Goal: Register for event/course

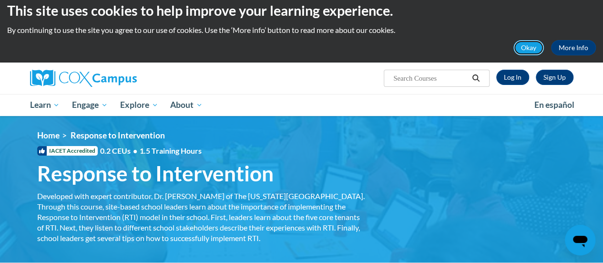
click at [535, 42] on button "Okay" at bounding box center [529, 47] width 31 height 15
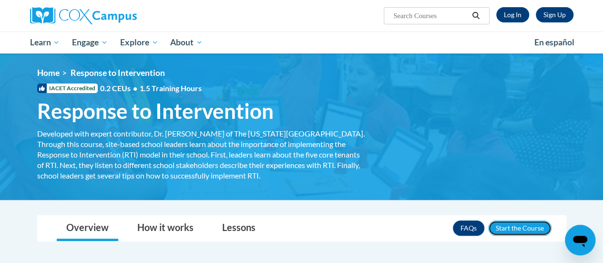
click at [505, 228] on button "Enroll" at bounding box center [519, 227] width 63 height 15
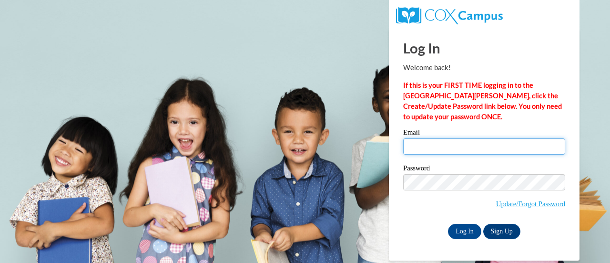
click at [439, 144] on input "Email" at bounding box center [484, 146] width 162 height 16
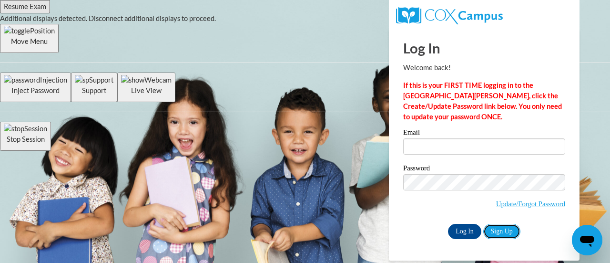
click at [498, 228] on link "Sign Up" at bounding box center [502, 231] width 37 height 15
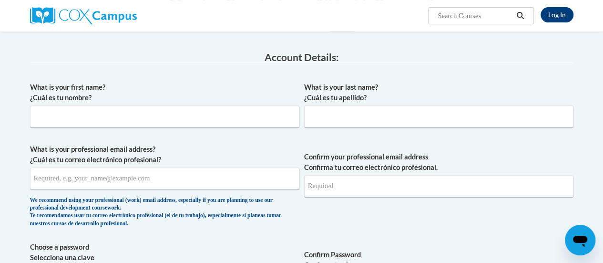
scroll to position [146, 0]
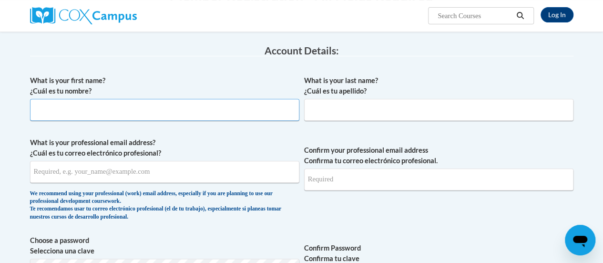
click at [141, 111] on input "What is your first name? ¿Cuál es tu nombre?" at bounding box center [164, 110] width 269 height 22
type input "Ansley"
type input "Chastain"
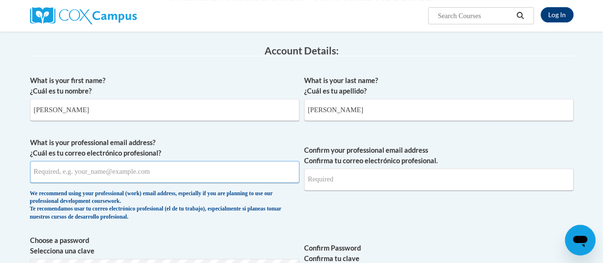
type input "aibroo2313@gmail.com"
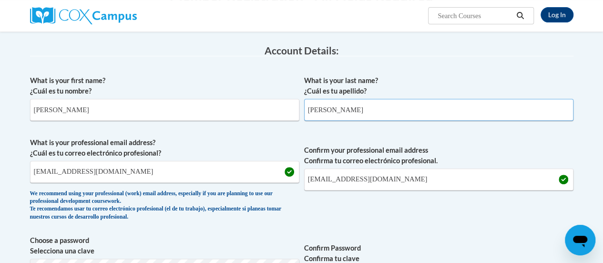
click at [348, 115] on input "Chastain" at bounding box center [438, 110] width 269 height 22
type input "C"
type input "Broome"
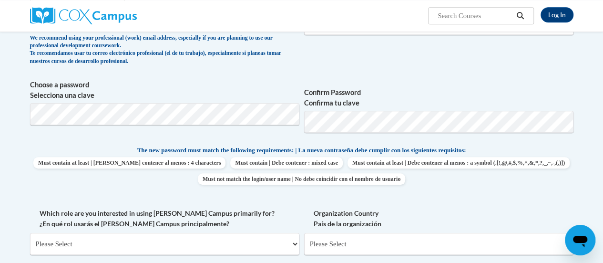
scroll to position [300, 0]
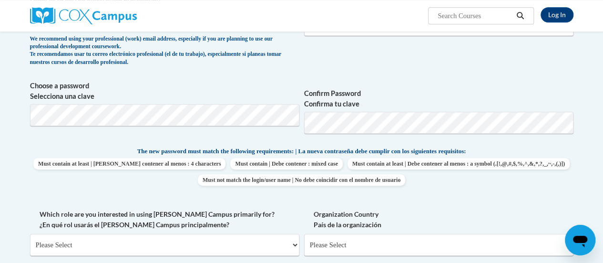
click at [253, 218] on label "Which role are you interested in using Cox Campus primarily for? ¿En qué rol us…" at bounding box center [164, 219] width 269 height 21
click at [253, 234] on select "Please Select College/University | Colegio/Universidad Community/Nonprofit Part…" at bounding box center [164, 245] width 269 height 22
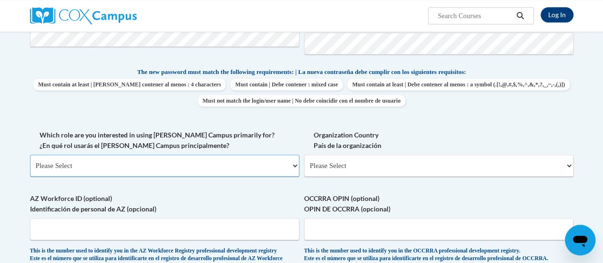
click at [296, 172] on select "Please Select College/University | Colegio/Universidad Community/Nonprofit Part…" at bounding box center [164, 165] width 269 height 22
select select "5a18ea06-2b54-4451-96f2-d152daf9eac5"
click at [30, 154] on select "Please Select College/University | Colegio/Universidad Community/Nonprofit Part…" at bounding box center [164, 165] width 269 height 22
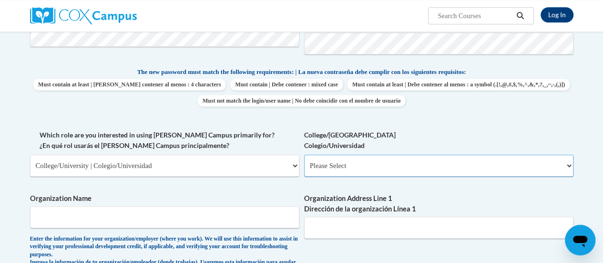
click at [333, 171] on select "Please Select College/University Staff | Empleado universitario College/Univers…" at bounding box center [438, 165] width 269 height 22
select select "99b32b07-cffc-426c-8bf6-0cd77760d84b"
click at [304, 154] on select "Please Select College/University Staff | Empleado universitario College/Univers…" at bounding box center [438, 165] width 269 height 22
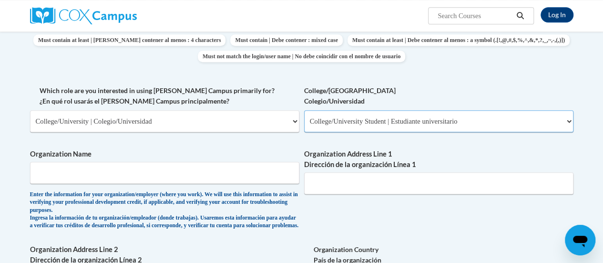
scroll to position [424, 0]
click at [100, 176] on input "Organization Name" at bounding box center [164, 172] width 269 height 22
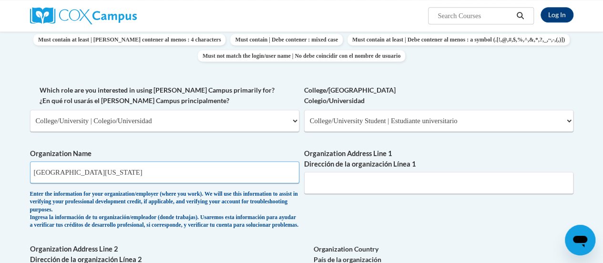
type input "University of North Georgia"
click at [327, 182] on input "Organization Address Line 1 Dirección de la organización Línea 1" at bounding box center [438, 183] width 269 height 22
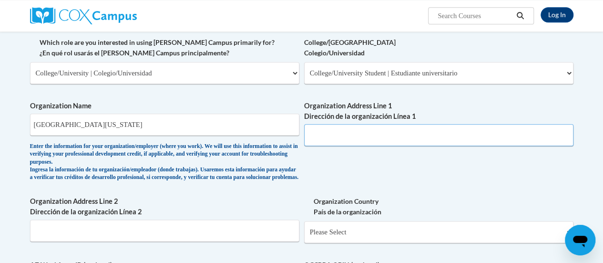
click at [324, 144] on input "Organization Address Line 1 Dirección de la organización Línea 1" at bounding box center [438, 135] width 269 height 22
paste input "3820 Mundy Mill Rd, Oakwood, GA 30566"
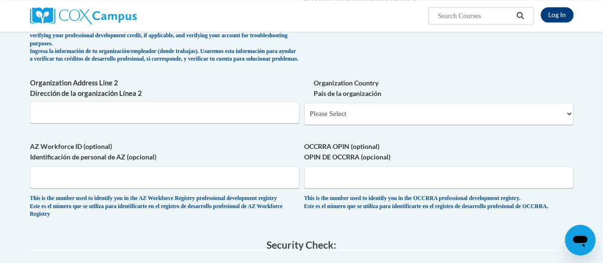
scroll to position [589, 0]
type input "3820 Mundy Mill Rd, Oakwood, GA 30566"
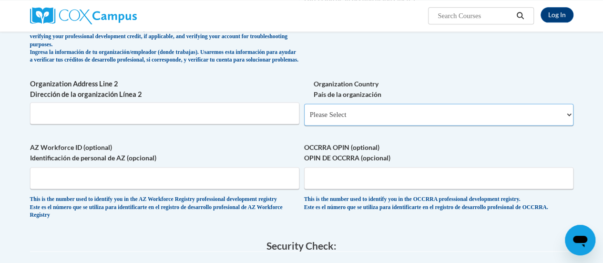
click at [360, 125] on select "Please Select United States | Estados Unidos Outside of the United States | Fue…" at bounding box center [438, 114] width 269 height 22
select select "ad49bcad-a171-4b2e-b99c-48b446064914"
click at [304, 111] on select "Please Select United States | Estados Unidos Outside of the United States | Fue…" at bounding box center [438, 114] width 269 height 22
select select
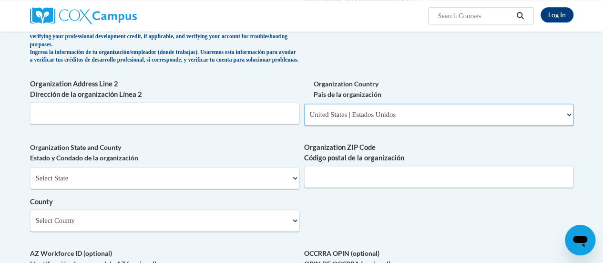
click at [339, 125] on select "Please Select United States | Estados Unidos Outside of the United States | Fue…" at bounding box center [438, 114] width 269 height 22
click at [304, 111] on select "Please Select United States | Estados Unidos Outside of the United States | Fue…" at bounding box center [438, 114] width 269 height 22
click at [176, 186] on select "Select State Alabama Alaska Arizona Arkansas California Colorado Connecticut De…" at bounding box center [164, 178] width 269 height 22
select select "Georgia"
click at [30, 174] on select "Select State Alabama Alaska Arizona Arkansas California Colorado Connecticut De…" at bounding box center [164, 178] width 269 height 22
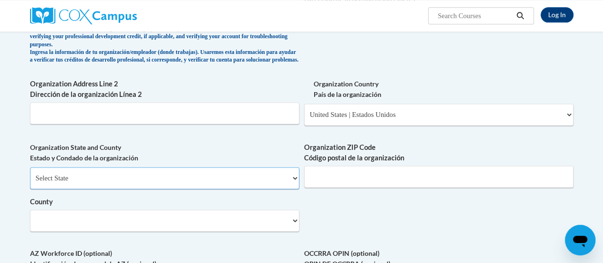
scroll to position [645, 0]
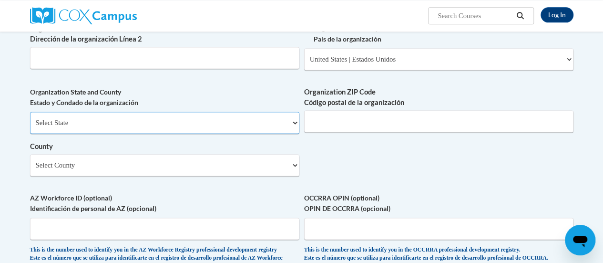
click at [231, 134] on select "Select State Alabama Alaska Arizona Arkansas California Colorado Connecticut De…" at bounding box center [164, 123] width 269 height 22
click at [30, 119] on select "Select State Alabama Alaska Arizona Arkansas California Colorado Connecticut De…" at bounding box center [164, 123] width 269 height 22
click at [213, 165] on select "Select County Appling Atkinson Bacon Baker Baldwin Banks Barrow Bartow Ben Hill…" at bounding box center [164, 165] width 269 height 22
select select "Hall"
click at [30, 161] on select "Select County Appling Atkinson Bacon Baker Baldwin Banks Barrow Bartow Ben Hill…" at bounding box center [164, 165] width 269 height 22
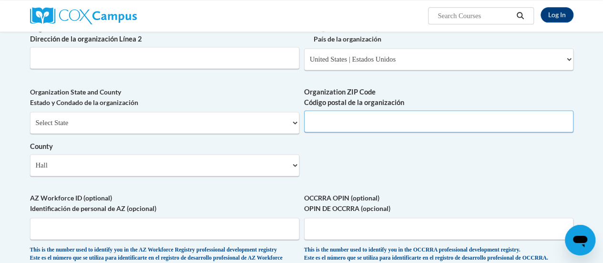
click at [343, 129] on input "Organization ZIP Code Código postal de la organización" at bounding box center [438, 121] width 269 height 22
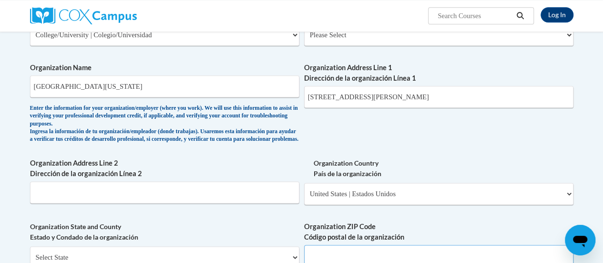
scroll to position [510, 0]
drag, startPoint x: 449, startPoint y: 92, endPoint x: 368, endPoint y: 99, distance: 81.4
click at [368, 99] on input "3820 Mundy Mill Rd, Oakwood, GA 30566" at bounding box center [438, 97] width 269 height 22
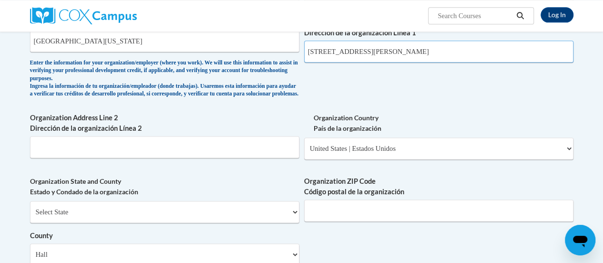
scroll to position [555, 0]
type input "3820 Mundy Mill Rd"
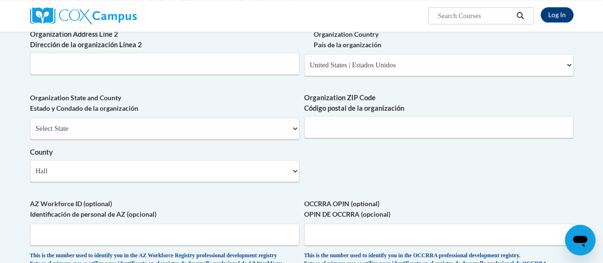
scroll to position [638, 0]
click at [324, 137] on input "Organization ZIP Code Código postal de la organización" at bounding box center [438, 127] width 269 height 22
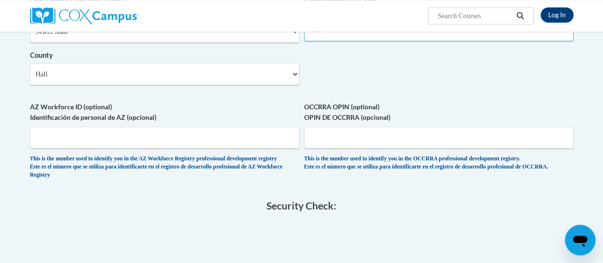
type input "30566"
click at [179, 184] on div "AZ Workforce ID (optional) Identificación de personal de AZ (opcional) This is …" at bounding box center [164, 143] width 269 height 82
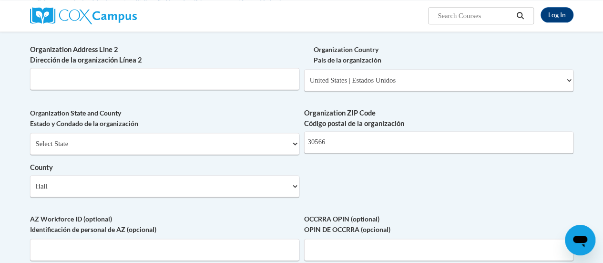
scroll to position [857, 0]
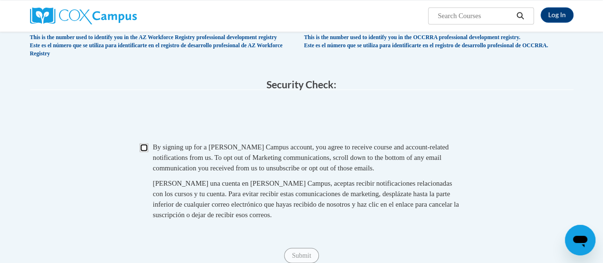
click at [142, 152] on input "Checkbox" at bounding box center [144, 147] width 9 height 9
checkbox input "true"
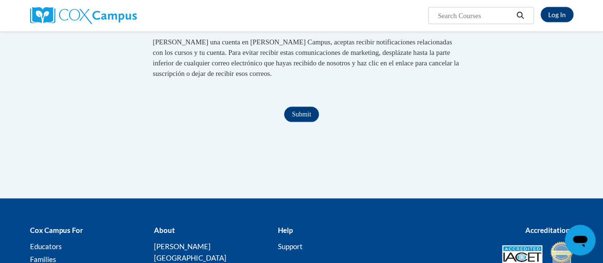
scroll to position [1001, 0]
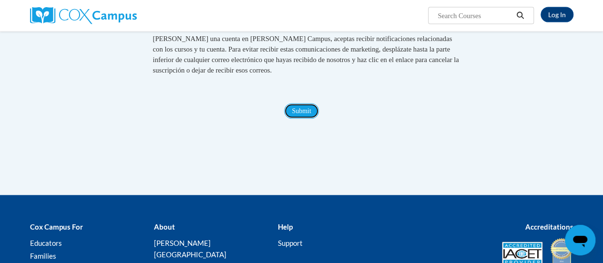
click at [308, 119] on input "Submit" at bounding box center [301, 110] width 34 height 15
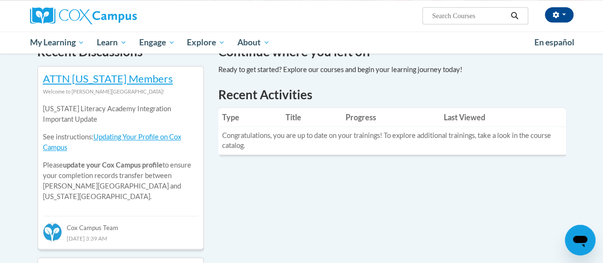
scroll to position [309, 0]
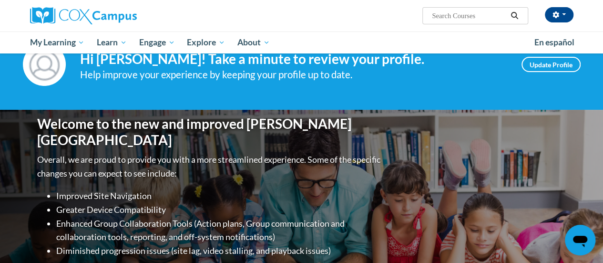
scroll to position [0, 0]
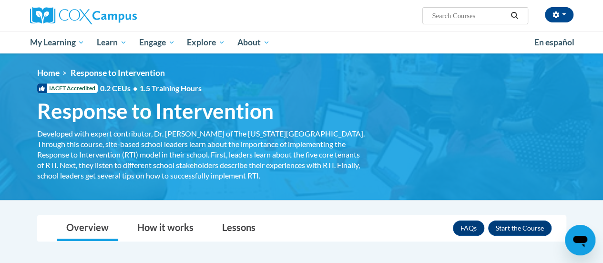
scroll to position [72, 0]
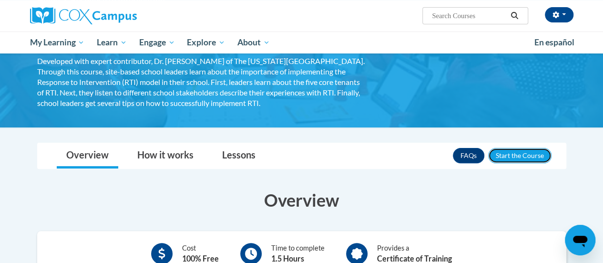
click at [524, 154] on button "Enroll" at bounding box center [519, 155] width 63 height 15
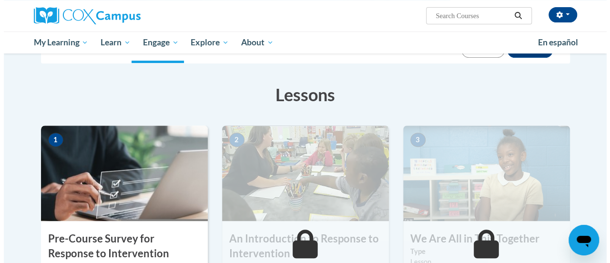
scroll to position [258, 0]
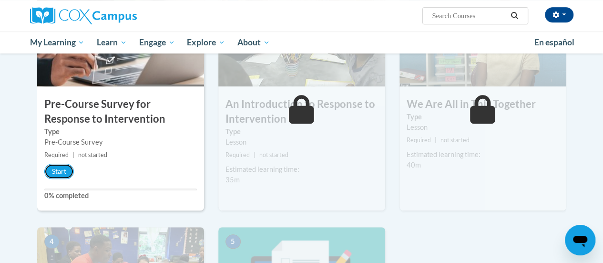
click at [54, 175] on button "Start" at bounding box center [59, 171] width 30 height 15
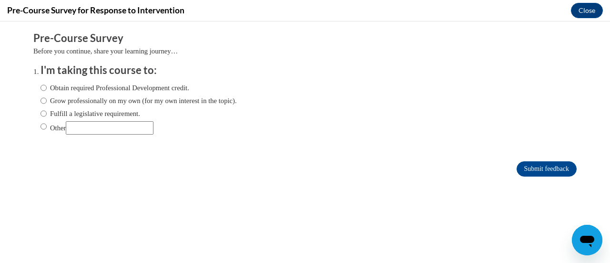
scroll to position [0, 0]
click at [161, 81] on div "Obtain required Professional Development credit. Grow professionally on my own …" at bounding box center [139, 109] width 196 height 62
click at [41, 89] on input "Obtain required Professional Development credit." at bounding box center [44, 87] width 6 height 10
radio input "true"
click at [519, 168] on input "Submit feedback" at bounding box center [547, 168] width 60 height 15
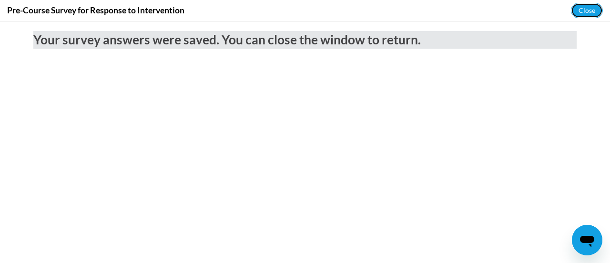
click at [587, 4] on button "Close" at bounding box center [587, 10] width 32 height 15
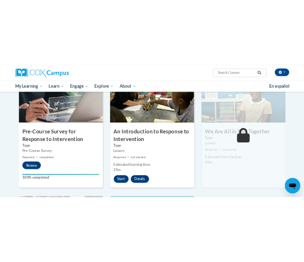
scroll to position [229, 0]
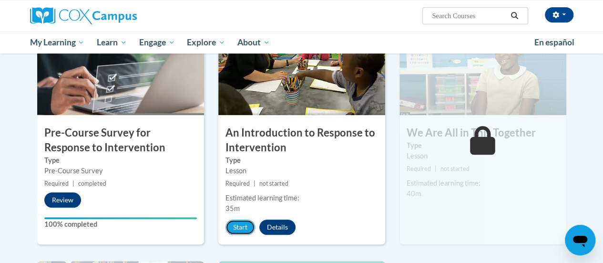
click at [241, 227] on button "Start" at bounding box center [241, 226] width 30 height 15
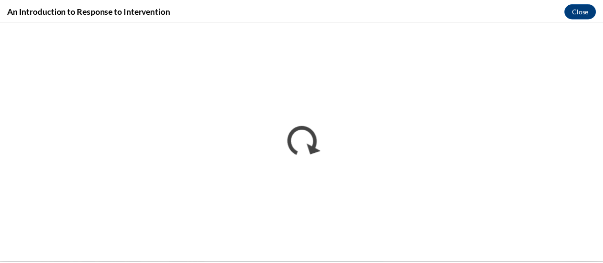
scroll to position [0, 0]
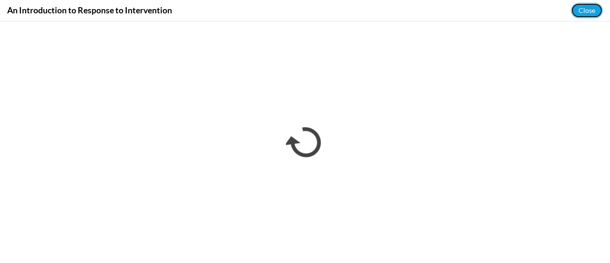
click at [594, 10] on button "Close" at bounding box center [587, 10] width 32 height 15
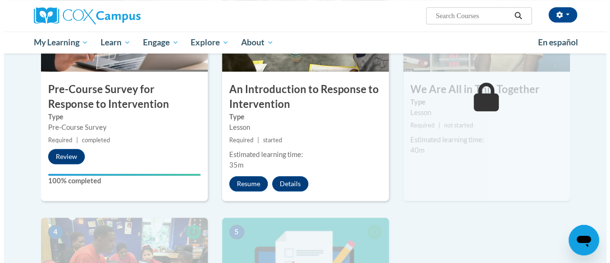
scroll to position [308, 0]
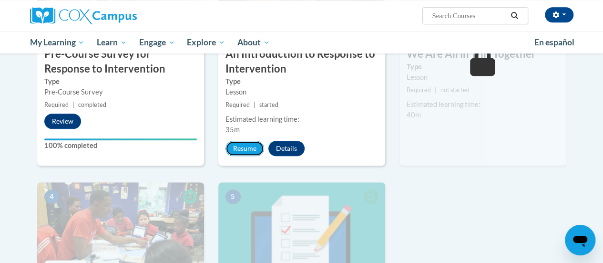
click at [240, 151] on button "Resume" at bounding box center [245, 148] width 39 height 15
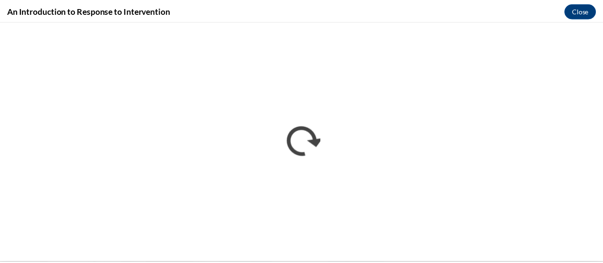
scroll to position [0, 0]
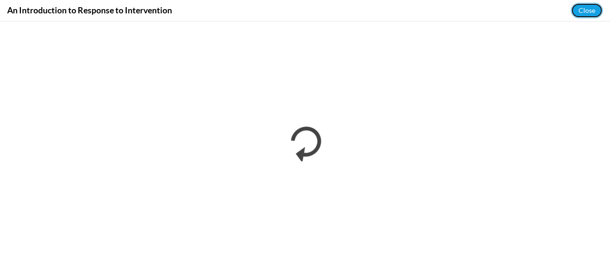
click at [594, 13] on button "Close" at bounding box center [587, 10] width 32 height 15
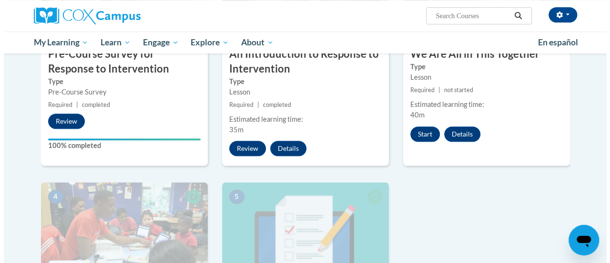
scroll to position [308, 0]
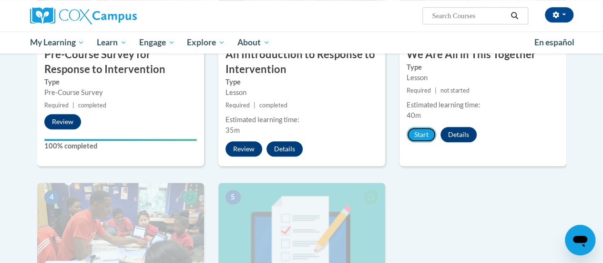
click at [428, 134] on button "Start" at bounding box center [422, 134] width 30 height 15
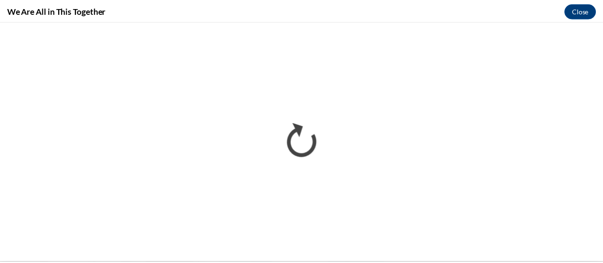
scroll to position [0, 0]
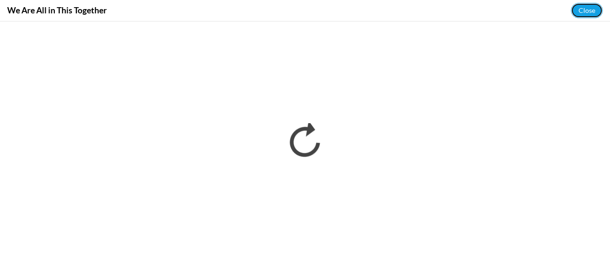
click at [587, 14] on button "Close" at bounding box center [587, 10] width 32 height 15
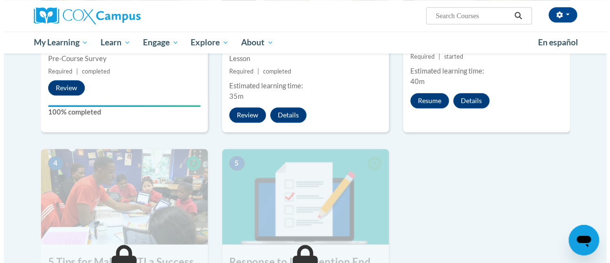
scroll to position [340, 0]
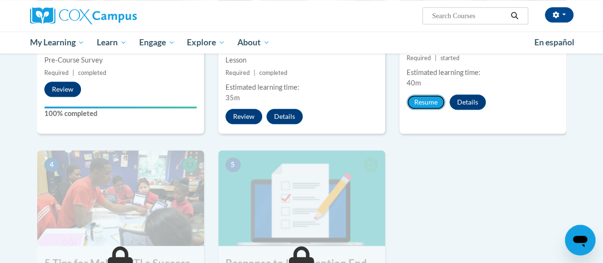
click at [420, 100] on button "Resume" at bounding box center [426, 101] width 39 height 15
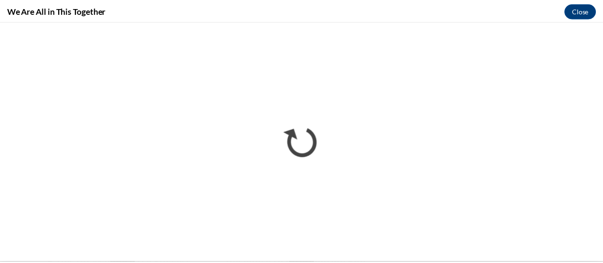
scroll to position [0, 0]
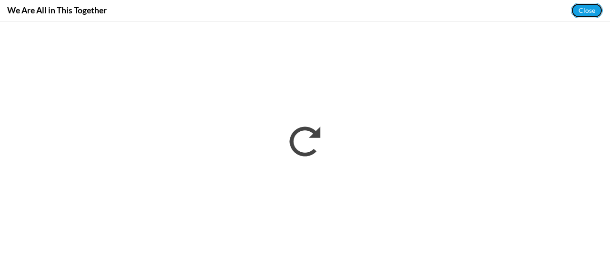
click at [587, 10] on button "Close" at bounding box center [587, 10] width 32 height 15
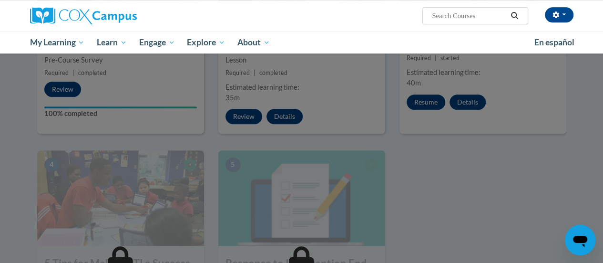
click at [444, 186] on div at bounding box center [301, 131] width 603 height 263
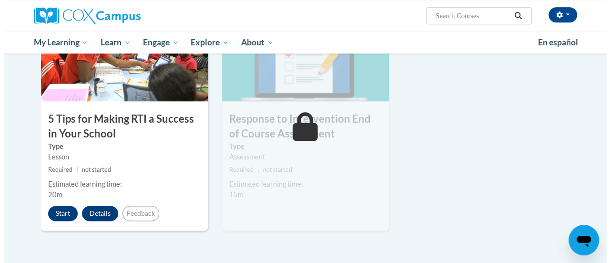
scroll to position [480, 0]
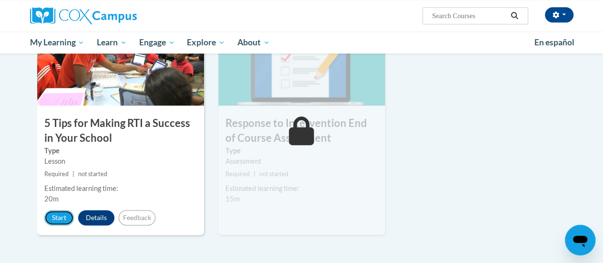
click at [59, 219] on button "Start" at bounding box center [59, 217] width 30 height 15
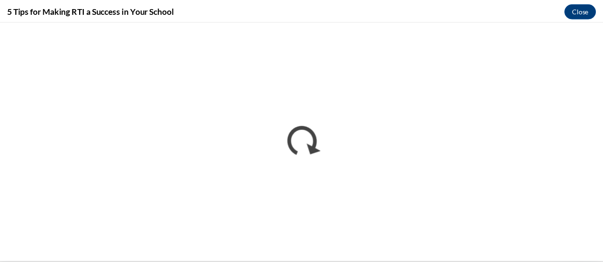
scroll to position [0, 0]
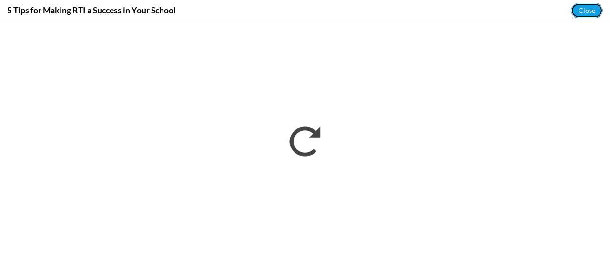
click at [590, 11] on button "Close" at bounding box center [587, 10] width 32 height 15
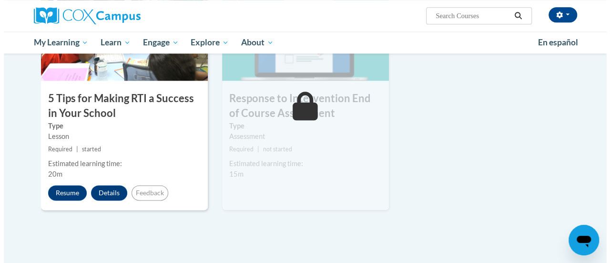
scroll to position [506, 0]
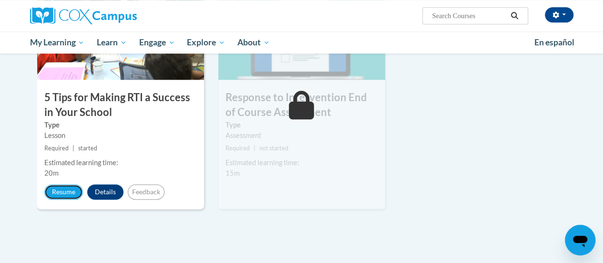
click at [75, 191] on button "Resume" at bounding box center [63, 191] width 39 height 15
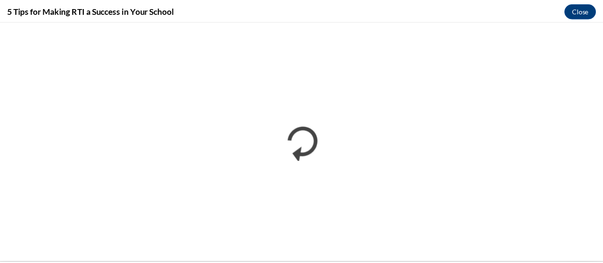
scroll to position [0, 0]
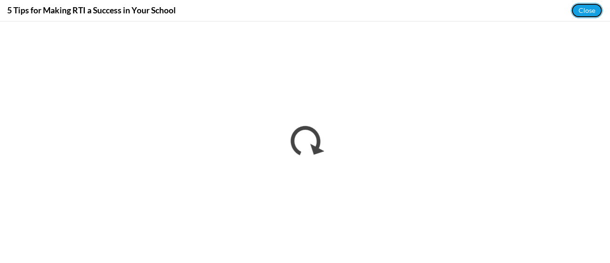
click at [595, 9] on button "Close" at bounding box center [587, 10] width 32 height 15
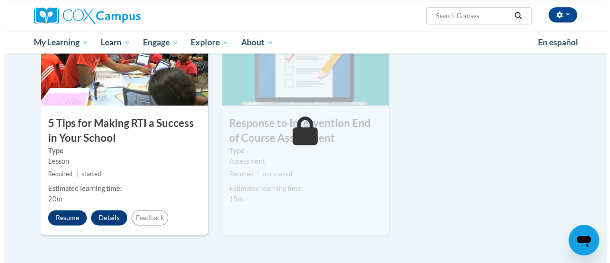
scroll to position [480, 0]
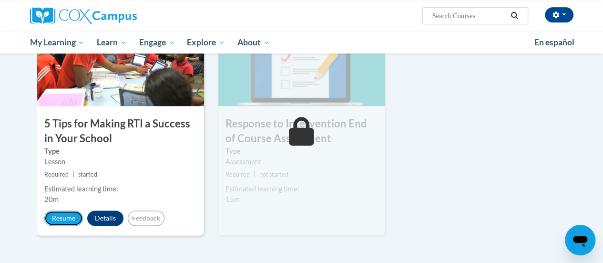
click at [54, 221] on button "Resume" at bounding box center [63, 217] width 39 height 15
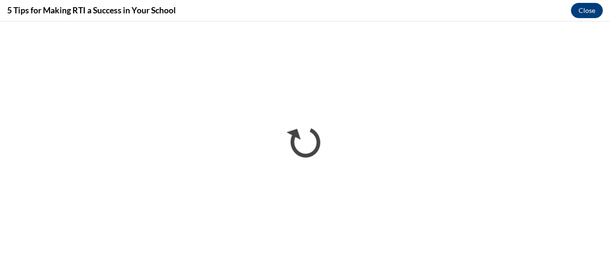
scroll to position [0, 0]
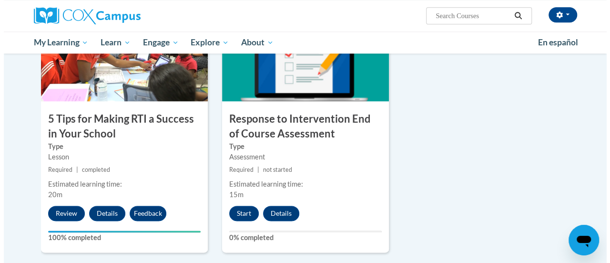
scroll to position [508, 0]
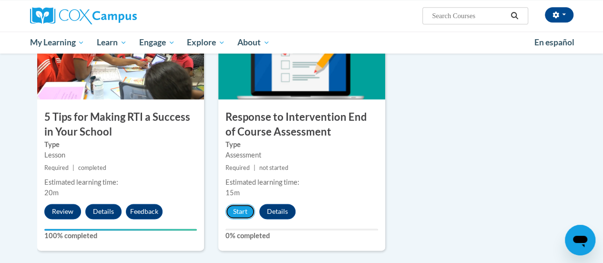
click at [244, 204] on button "Start" at bounding box center [241, 211] width 30 height 15
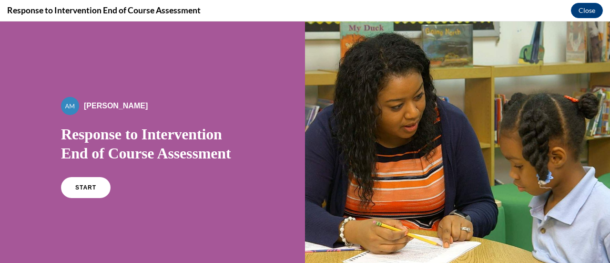
scroll to position [0, 0]
click at [74, 190] on link "START" at bounding box center [86, 187] width 50 height 21
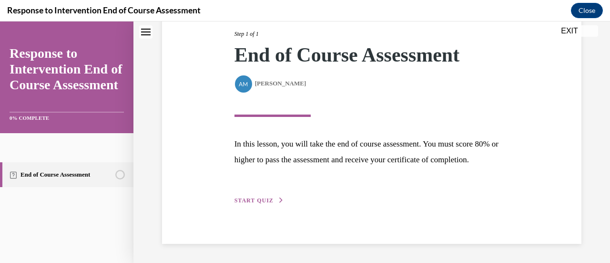
scroll to position [139, 0]
click at [259, 201] on span "START QUIZ" at bounding box center [254, 200] width 39 height 7
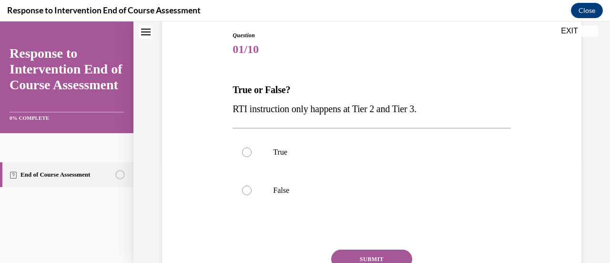
scroll to position [102, 0]
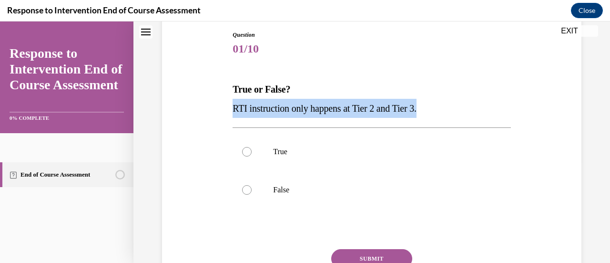
drag, startPoint x: 441, startPoint y: 108, endPoint x: 210, endPoint y: 106, distance: 230.8
click at [210, 106] on div "Question 01/10 True or False? RTI instruction only happens at Tier 2 and Tier 3…" at bounding box center [372, 164] width 424 height 325
copy span "RTI instruction only happens at Tier 2 and Tier 3."
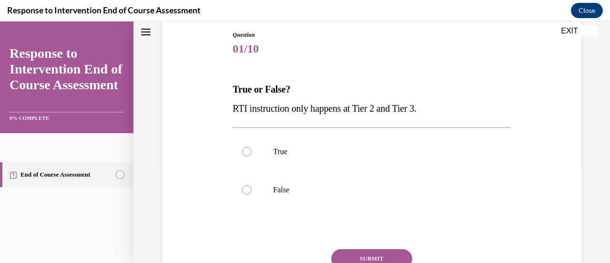
click at [262, 194] on label "False" at bounding box center [372, 190] width 278 height 38
click at [252, 194] on input "False" at bounding box center [247, 190] width 10 height 10
radio input "true"
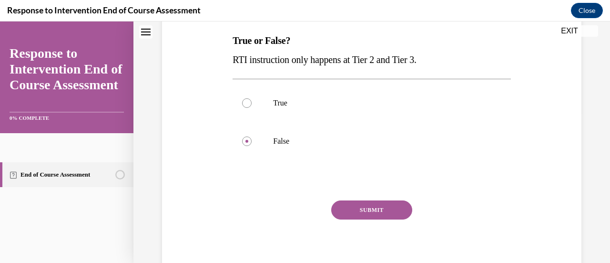
click at [377, 214] on button "SUBMIT" at bounding box center [371, 209] width 81 height 19
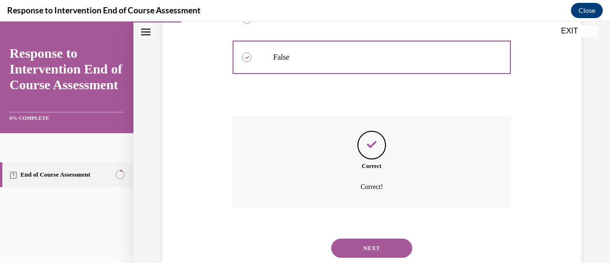
scroll to position [262, 0]
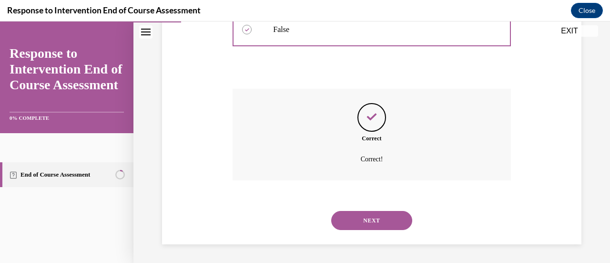
click at [362, 217] on button "NEXT" at bounding box center [371, 220] width 81 height 19
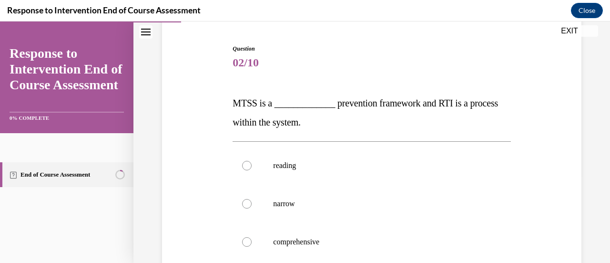
scroll to position [125, 0]
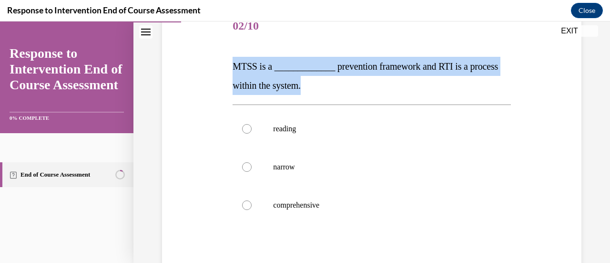
drag, startPoint x: 341, startPoint y: 90, endPoint x: 211, endPoint y: 64, distance: 133.2
click at [211, 64] on div "Question 02/10 MTSS is a _____________ prevention framework and RTI is a proces…" at bounding box center [372, 160] width 424 height 363
copy span "MTSS is a _____________ prevention framework and RTI is a process within the sy…"
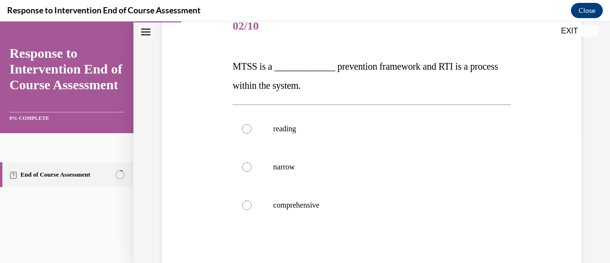
click at [279, 210] on label "comprehensive" at bounding box center [372, 205] width 278 height 38
click at [252, 210] on input "comprehensive" at bounding box center [247, 205] width 10 height 10
radio input "true"
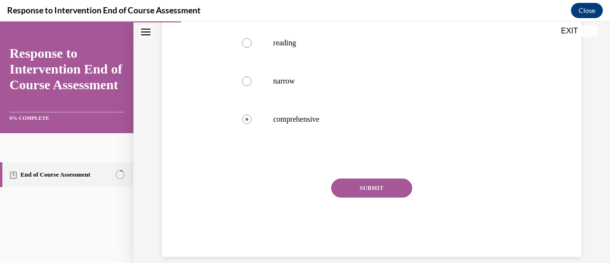
click at [360, 188] on button "SUBMIT" at bounding box center [371, 187] width 81 height 19
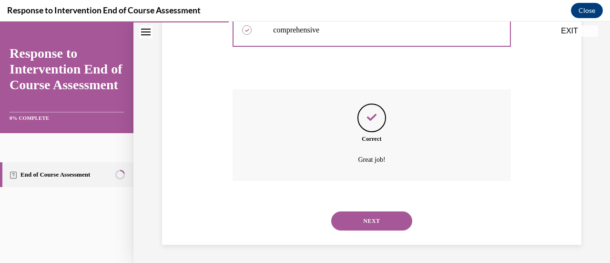
scroll to position [300, 0]
click at [362, 214] on button "NEXT" at bounding box center [371, 220] width 81 height 19
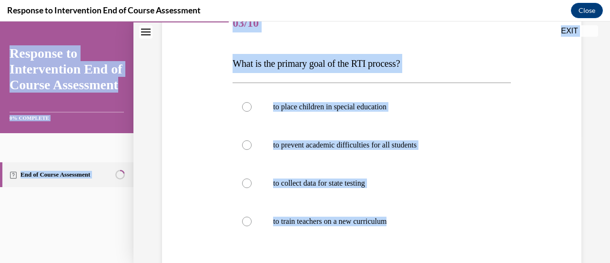
scroll to position [81, 0]
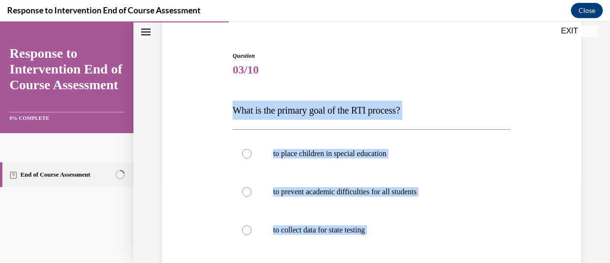
drag, startPoint x: 402, startPoint y: 150, endPoint x: 227, endPoint y: 112, distance: 178.6
click at [227, 112] on div "Question 03/10 What is the primary goal of the RTI process? to place children i…" at bounding box center [372, 214] width 424 height 382
copy div "What is the primary goal of the RTI process? to place children in special educa…"
click at [350, 91] on div "Question 03/10 What is the primary goal of the RTI process? to place children i…" at bounding box center [372, 228] width 278 height 354
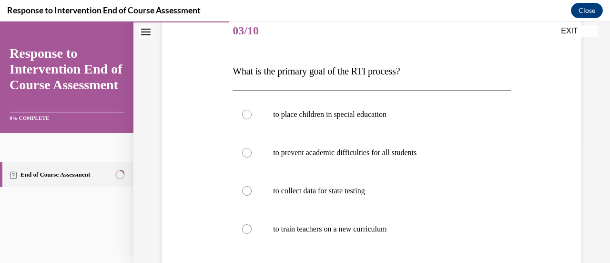
scroll to position [120, 0]
click at [388, 154] on p "to prevent academic difficulties for all students" at bounding box center [380, 153] width 214 height 10
click at [252, 154] on input "to prevent academic difficulties for all students" at bounding box center [247, 153] width 10 height 10
radio input "true"
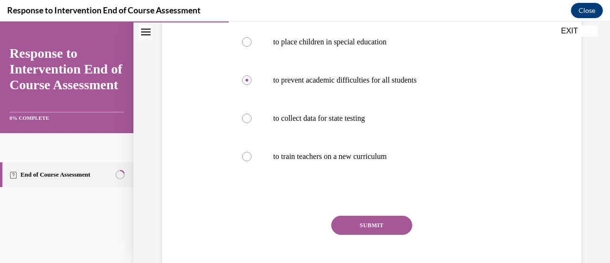
scroll to position [196, 0]
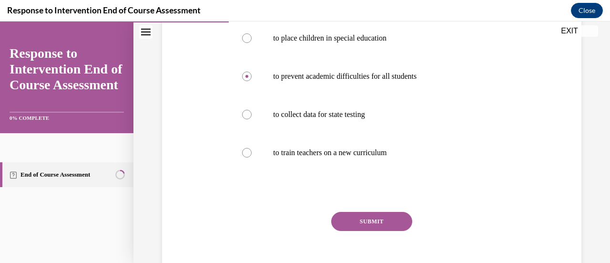
click at [341, 222] on button "SUBMIT" at bounding box center [371, 221] width 81 height 19
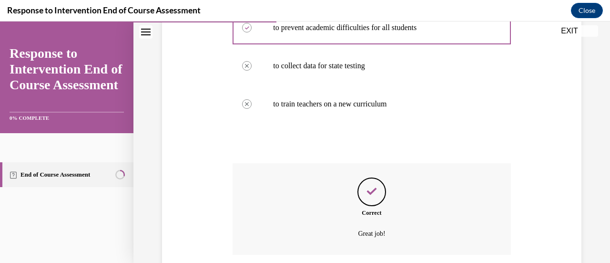
scroll to position [319, 0]
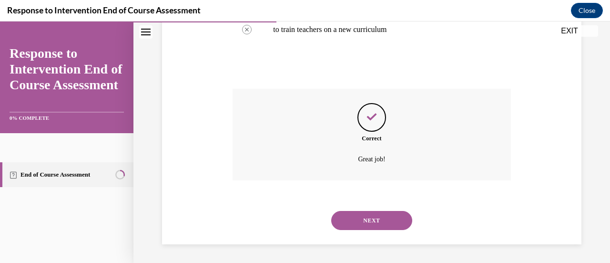
click at [359, 221] on button "NEXT" at bounding box center [371, 220] width 81 height 19
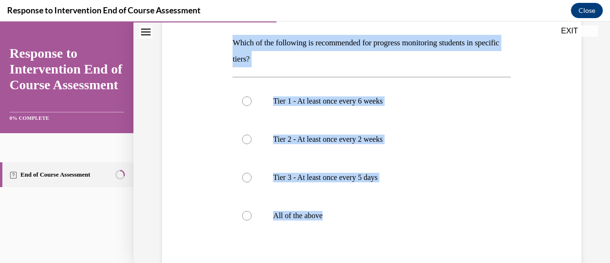
scroll to position [152, 0]
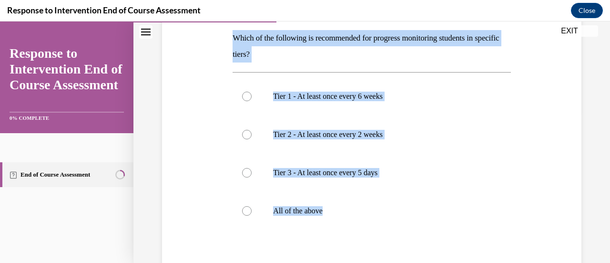
drag, startPoint x: 229, startPoint y: 86, endPoint x: 325, endPoint y: 205, distance: 152.6
click at [325, 205] on div "Question 04/10 Which of the following is recommended for progress monitoring st…" at bounding box center [372, 150] width 424 height 396
copy div "Which of the following is recommended for progress monitoring students in speci…"
click at [247, 211] on div at bounding box center [247, 211] width 10 height 10
click at [247, 211] on input "All of the above" at bounding box center [247, 211] width 10 height 10
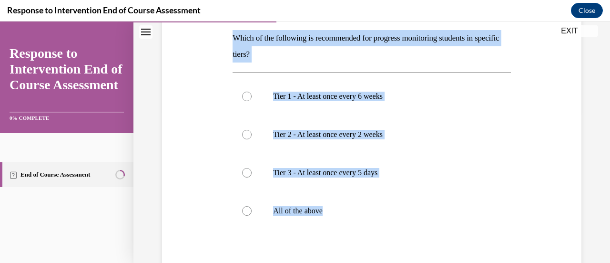
radio input "true"
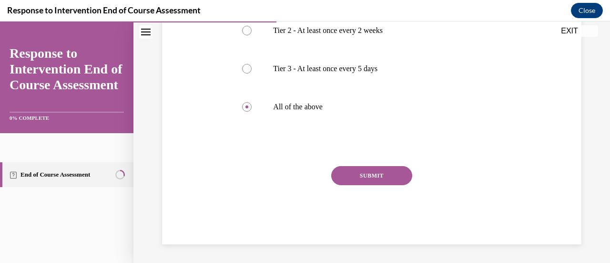
click at [392, 173] on button "SUBMIT" at bounding box center [371, 175] width 81 height 19
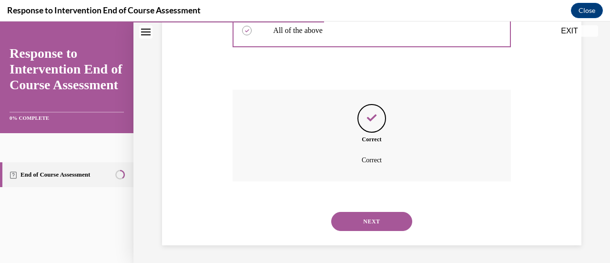
scroll to position [333, 0]
click at [381, 224] on button "NEXT" at bounding box center [371, 220] width 81 height 19
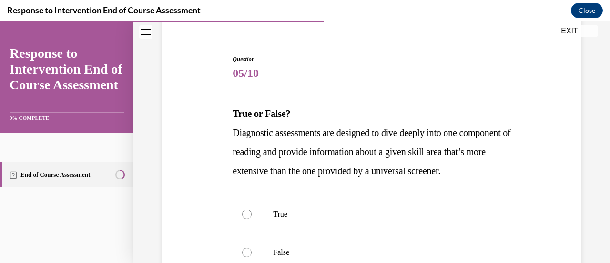
scroll to position [78, 0]
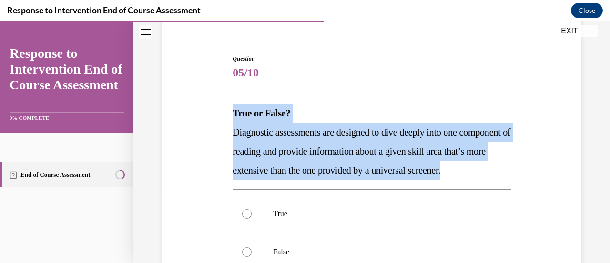
drag, startPoint x: 227, startPoint y: 111, endPoint x: 268, endPoint y: 189, distance: 88.5
click at [268, 189] on div "Question 05/10 True or False? Diagnostic assessments are designed to dive deepl…" at bounding box center [372, 207] width 424 height 363
copy div "True or False? Diagnostic assessments are designed to dive deeply into one comp…"
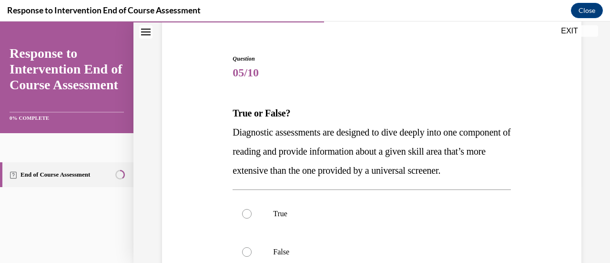
click at [355, 64] on span "05/10" at bounding box center [372, 72] width 278 height 19
click at [285, 218] on p "True" at bounding box center [380, 214] width 214 height 10
click at [252, 218] on input "True" at bounding box center [247, 214] width 10 height 10
radio input "true"
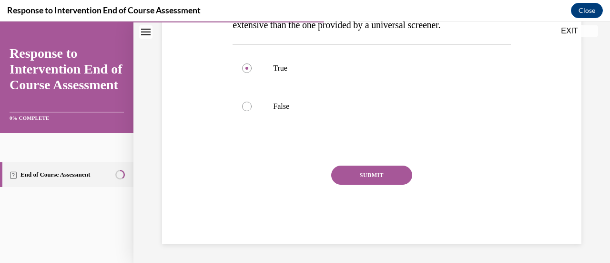
click at [358, 173] on button "SUBMIT" at bounding box center [371, 174] width 81 height 19
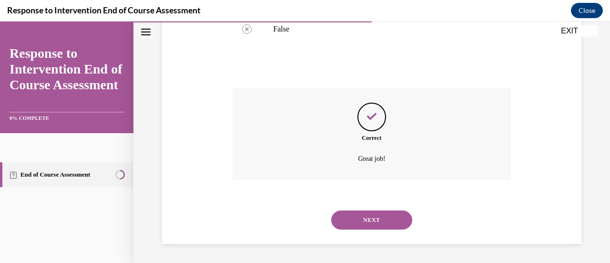
scroll to position [319, 0]
click at [381, 220] on button "NEXT" at bounding box center [371, 219] width 81 height 19
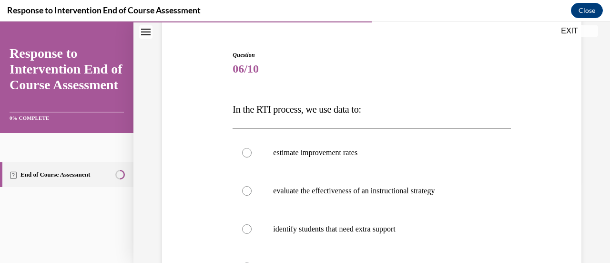
scroll to position [85, 0]
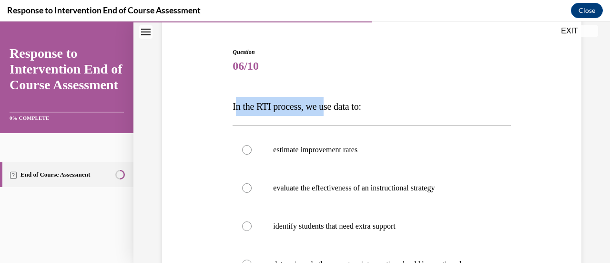
drag, startPoint x: 236, startPoint y: 101, endPoint x: 329, endPoint y: 105, distance: 93.1
click at [329, 105] on p "In the RTI process, we use data to:" at bounding box center [372, 106] width 278 height 19
click at [316, 56] on span "06/10" at bounding box center [372, 65] width 278 height 19
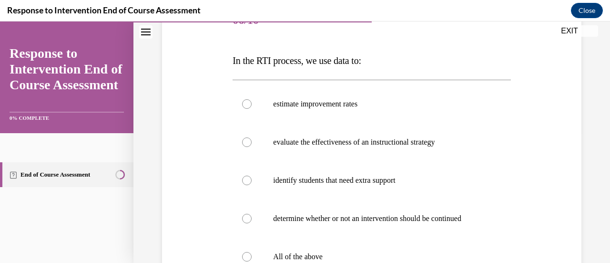
scroll to position [131, 0]
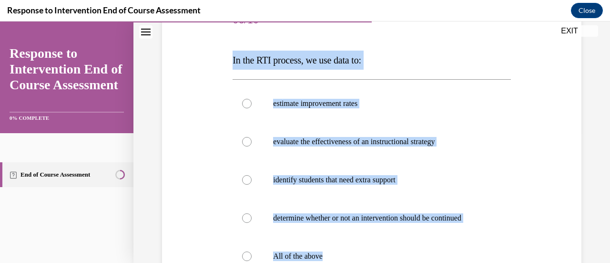
drag, startPoint x: 224, startPoint y: 55, endPoint x: 353, endPoint y: 247, distance: 230.9
click at [353, 247] on div "Question 06/10 In the RTI process, we use data to: estimate improvement rates e…" at bounding box center [372, 183] width 424 height 421
copy div "In the RTI process, we use data to: estimate improvement rates evaluate the eff…"
click at [273, 254] on p "All of the above" at bounding box center [380, 256] width 214 height 10
click at [252, 254] on input "All of the above" at bounding box center [247, 256] width 10 height 10
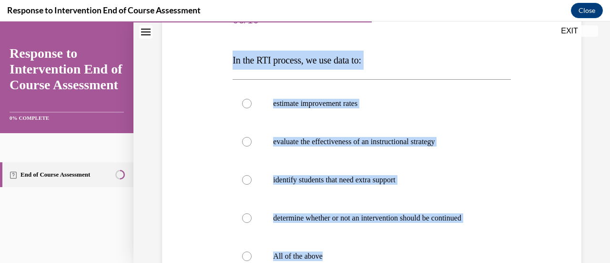
radio input "true"
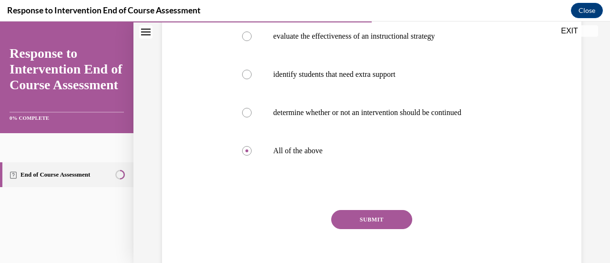
scroll to position [237, 0]
click at [391, 212] on button "SUBMIT" at bounding box center [371, 218] width 81 height 19
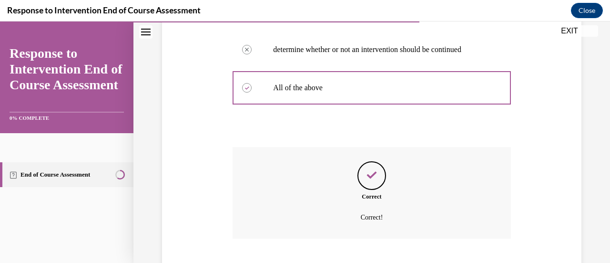
scroll to position [358, 0]
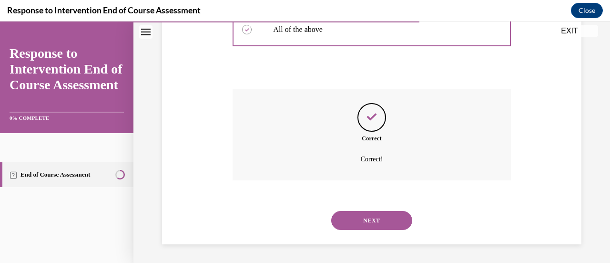
click at [391, 219] on button "NEXT" at bounding box center [371, 220] width 81 height 19
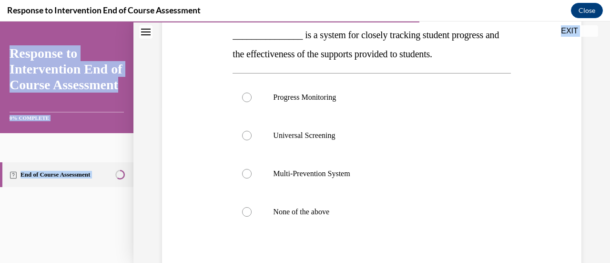
scroll to position [261, 0]
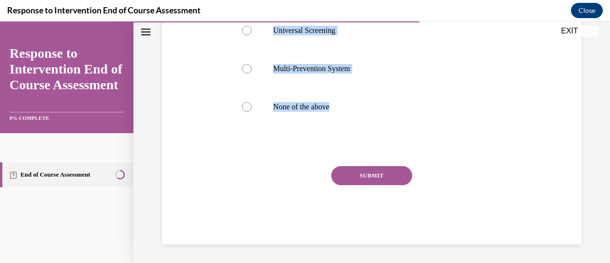
drag, startPoint x: 228, startPoint y: 104, endPoint x: 340, endPoint y: 111, distance: 112.7
click at [340, 111] on div "Question 07/10 _______________ is a system for closely tracking student progres…" at bounding box center [372, 44] width 424 height 402
copy div "_______________ is a system for closely tracking student progress and the effec…"
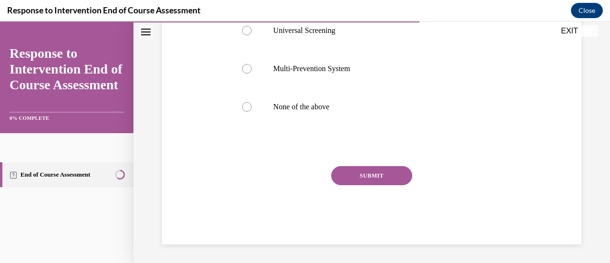
click at [231, 184] on div "Question 07/10 _______________ is a system for closely tracking student progres…" at bounding box center [371, 50] width 283 height 387
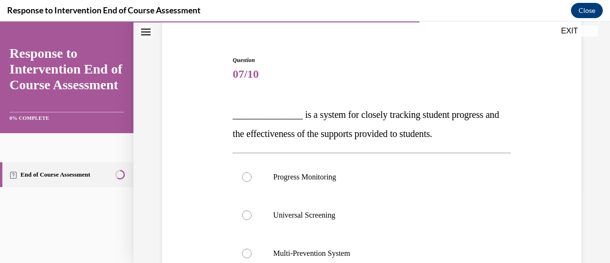
scroll to position [71, 0]
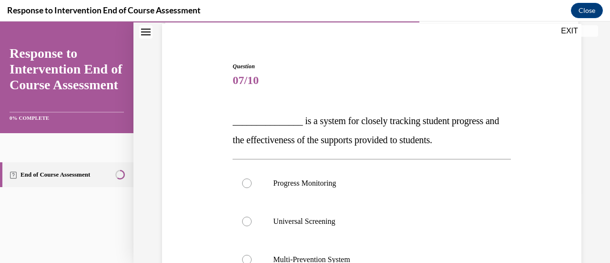
click at [259, 185] on label "Progress Monitoring" at bounding box center [372, 183] width 278 height 38
click at [252, 185] on input "Progress Monitoring" at bounding box center [247, 183] width 10 height 10
radio input "true"
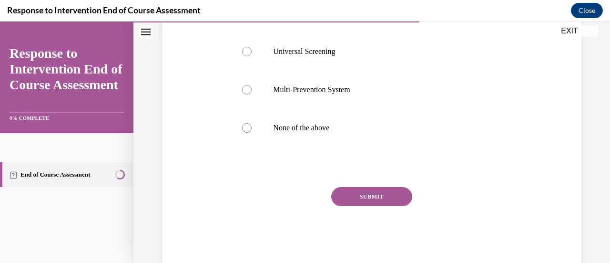
click at [350, 192] on button "SUBMIT" at bounding box center [371, 196] width 81 height 19
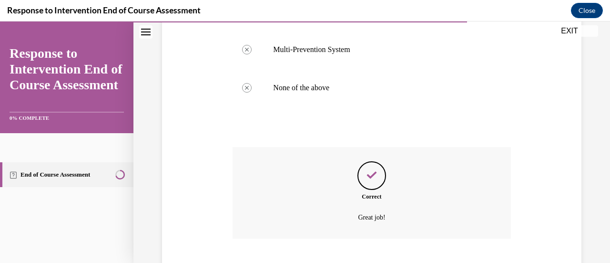
scroll to position [339, 0]
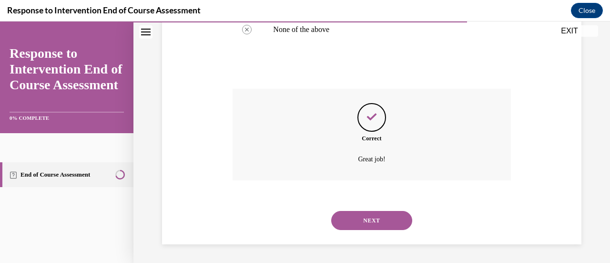
click at [369, 215] on button "NEXT" at bounding box center [371, 220] width 81 height 19
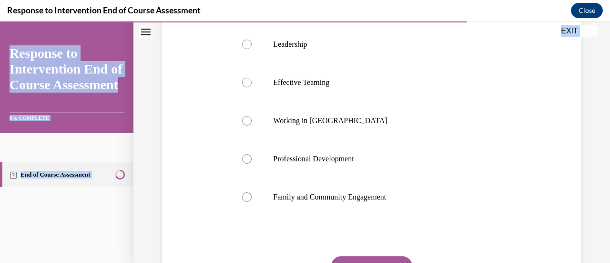
scroll to position [280, 0]
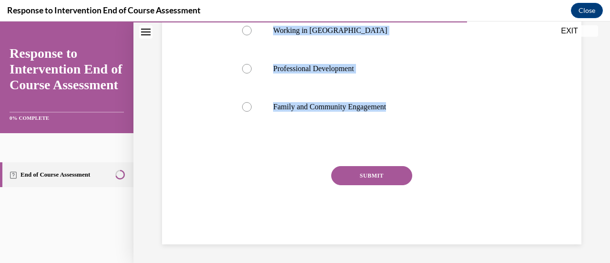
drag, startPoint x: 230, startPoint y: 56, endPoint x: 396, endPoint y: 105, distance: 173.1
click at [396, 105] on div "Question 08/10 Which is not one of the 4 MAJOR elements of RTI infrastructure? …" at bounding box center [371, 41] width 283 height 406
copy div "Which is not one of the 4 MAJOR elements of RTI infrastructure? Leadership Effe…"
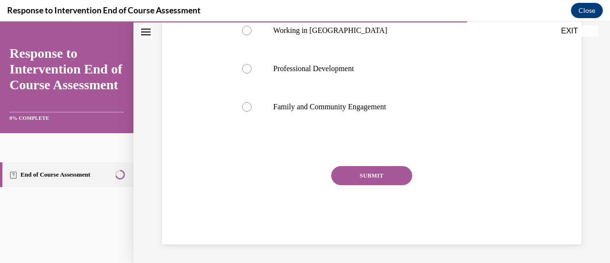
click at [247, 159] on div "Question 08/10 Which is not one of the 4 MAJOR elements of RTI infrastructure? …" at bounding box center [372, 48] width 278 height 392
click at [330, 31] on p "Working in Silos" at bounding box center [380, 31] width 214 height 10
click at [252, 31] on input "Working in Silos" at bounding box center [247, 31] width 10 height 10
radio input "true"
click at [364, 162] on div "Question 08/10 Which is not one of the 4 MAJOR elements of RTI infrastructure? …" at bounding box center [372, 48] width 278 height 392
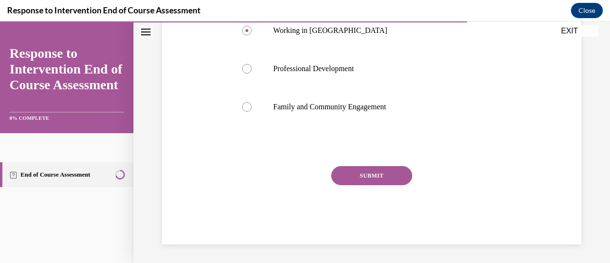
click at [367, 167] on button "SUBMIT" at bounding box center [371, 175] width 81 height 19
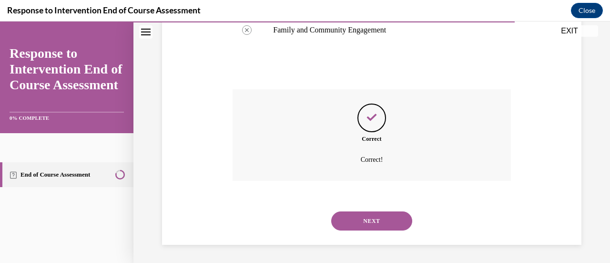
scroll to position [358, 0]
click at [379, 218] on button "NEXT" at bounding box center [371, 220] width 81 height 19
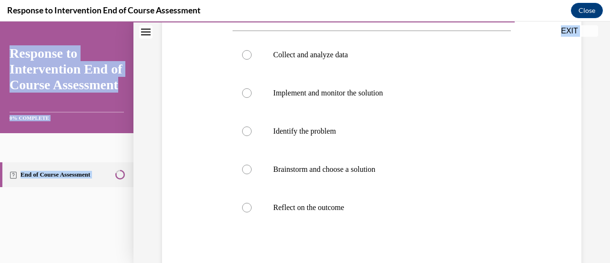
scroll to position [278, 0]
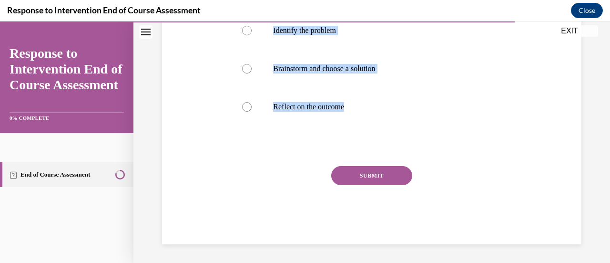
drag, startPoint x: 228, startPoint y: 113, endPoint x: 361, endPoint y: 106, distance: 132.7
click at [361, 106] on div "Question 09/10 Which of the following is the first step of the problem solving …" at bounding box center [372, 35] width 424 height 418
copy div "09/10 Which of the following is the first step of the problem solving framework…"
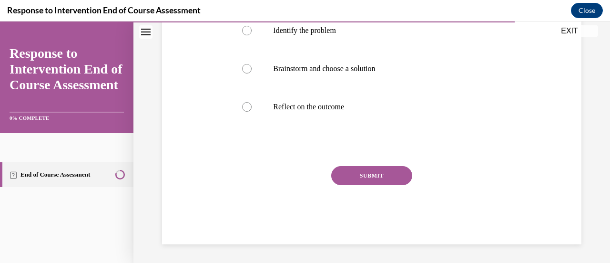
click at [268, 196] on div "SUBMIT" at bounding box center [372, 190] width 278 height 48
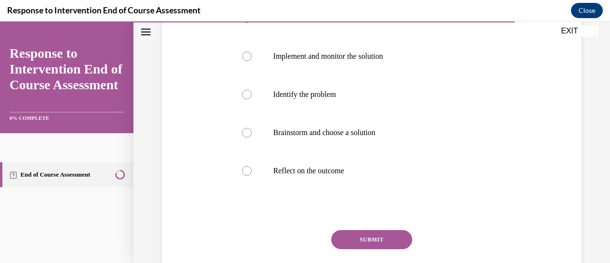
scroll to position [213, 0]
click at [316, 91] on p "Identify the problem" at bounding box center [380, 96] width 214 height 10
click at [252, 91] on input "Identify the problem" at bounding box center [247, 96] width 10 height 10
radio input "true"
click at [354, 237] on button "SUBMIT" at bounding box center [371, 240] width 81 height 19
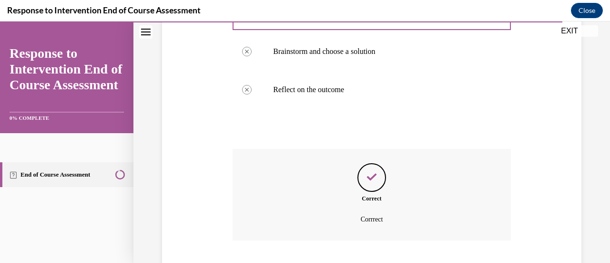
scroll to position [355, 0]
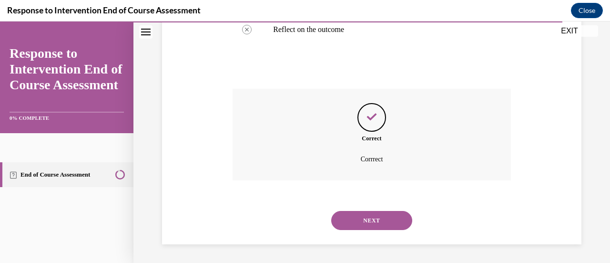
click at [356, 219] on button "NEXT" at bounding box center [371, 220] width 81 height 19
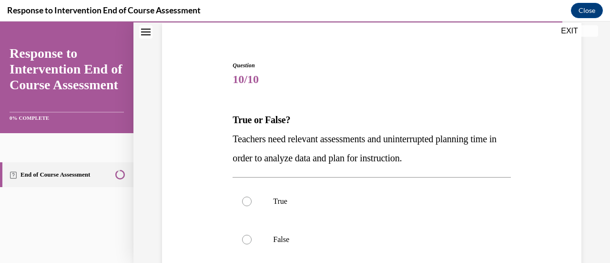
scroll to position [72, 0]
drag, startPoint x: 219, startPoint y: 113, endPoint x: 456, endPoint y: 163, distance: 241.8
click at [456, 163] on div "Question 10/10 True or False? Teachers need relevant assessments and uninterrup…" at bounding box center [372, 203] width 424 height 344
copy div "True or False? Teachers need relevant assessments and uninterrupted planning ti…"
click at [345, 112] on p "True or False?" at bounding box center [372, 118] width 278 height 19
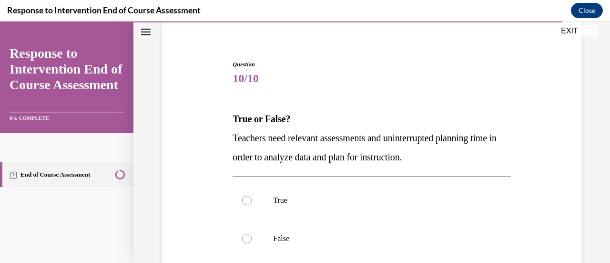
click at [287, 205] on label "True" at bounding box center [372, 200] width 278 height 38
click at [252, 205] on input "True" at bounding box center [247, 201] width 10 height 10
radio input "true"
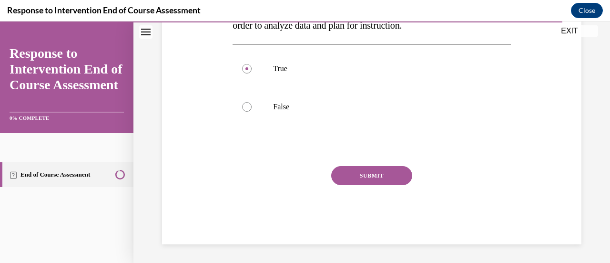
click at [367, 172] on button "SUBMIT" at bounding box center [371, 175] width 81 height 19
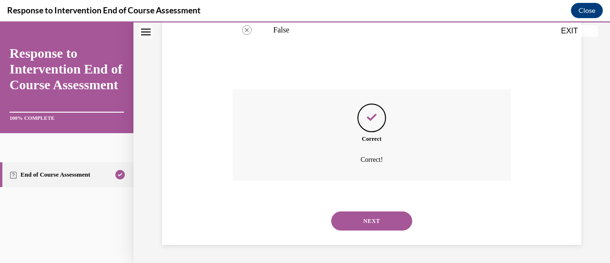
scroll to position [281, 0]
click at [373, 214] on button "NEXT" at bounding box center [371, 220] width 81 height 19
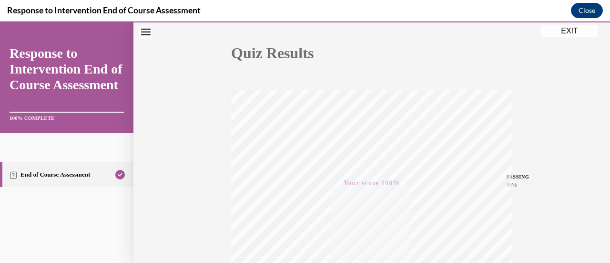
scroll to position [93, 0]
click at [557, 35] on button "EXIT" at bounding box center [569, 30] width 57 height 11
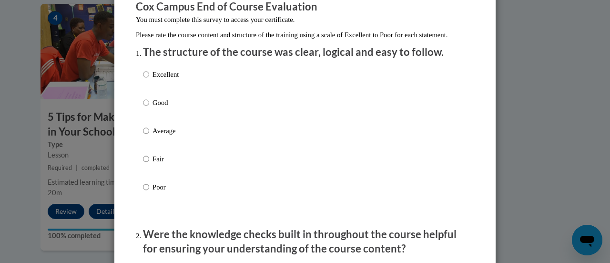
scroll to position [88, 0]
click at [156, 80] on p "Excellent" at bounding box center [166, 75] width 26 height 10
click at [149, 80] on input "Excellent" at bounding box center [146, 75] width 6 height 10
radio input "true"
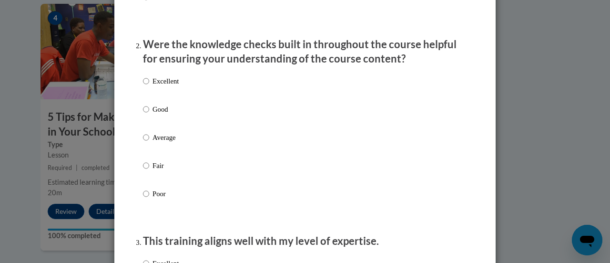
scroll to position [278, 0]
click at [168, 87] on p "Excellent" at bounding box center [166, 81] width 26 height 10
click at [149, 87] on input "Excellent" at bounding box center [146, 81] width 6 height 10
radio input "true"
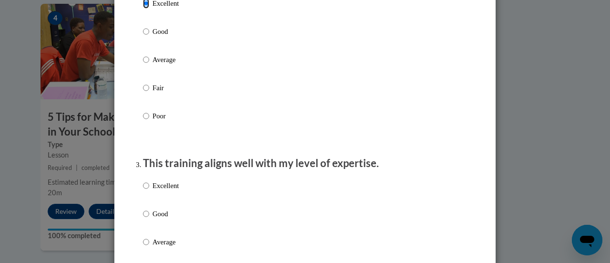
scroll to position [459, 0]
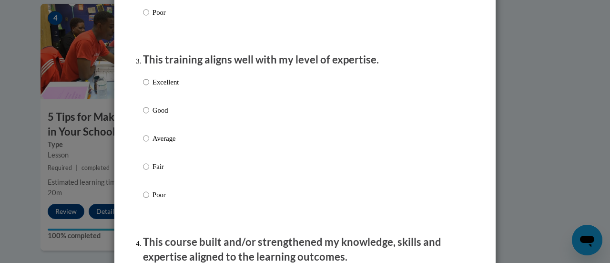
click at [167, 87] on p "Excellent" at bounding box center [166, 82] width 26 height 10
click at [149, 87] on input "Excellent" at bounding box center [146, 82] width 6 height 10
radio input "true"
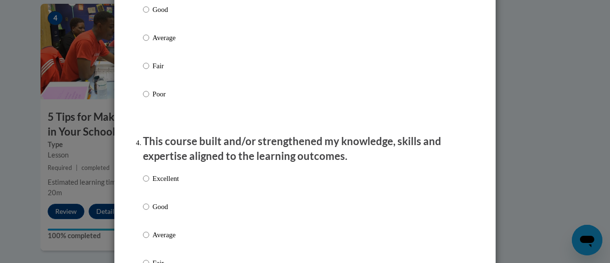
scroll to position [560, 0]
click at [163, 179] on div "Excellent Good Average Fair Poor" at bounding box center [161, 242] width 36 height 148
click at [166, 183] on p "Excellent" at bounding box center [166, 178] width 26 height 10
click at [149, 183] on input "Excellent" at bounding box center [146, 178] width 6 height 10
radio input "true"
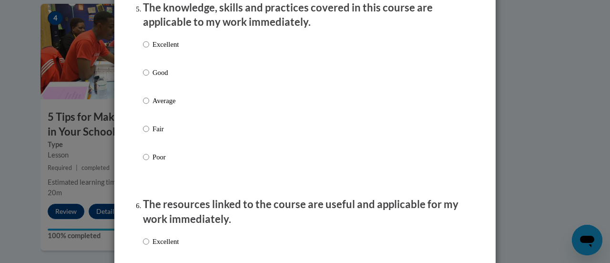
scroll to position [894, 0]
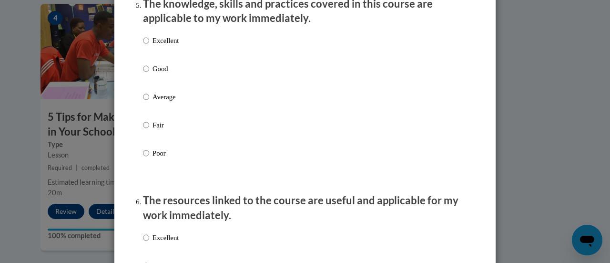
click at [165, 46] on p "Excellent" at bounding box center [166, 40] width 26 height 10
click at [149, 46] on input "Excellent" at bounding box center [146, 40] width 6 height 10
radio input "true"
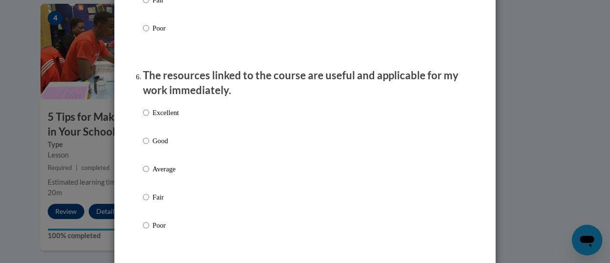
scroll to position [1033, 0]
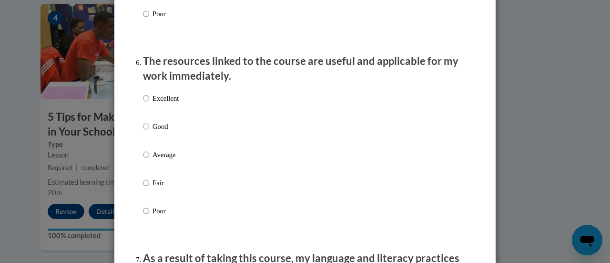
click at [165, 112] on label "Excellent" at bounding box center [161, 106] width 36 height 26
click at [149, 103] on input "Excellent" at bounding box center [146, 98] width 6 height 10
radio input "true"
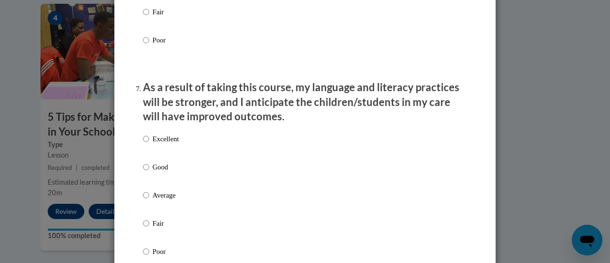
scroll to position [1229, 0]
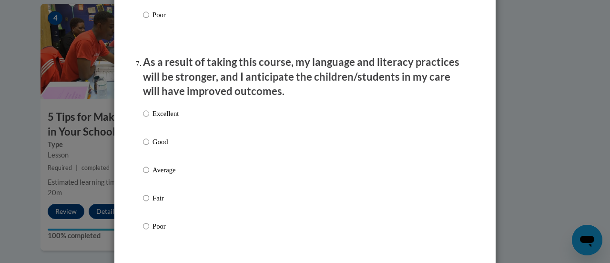
click at [166, 127] on label "Excellent" at bounding box center [161, 121] width 36 height 26
click at [149, 119] on input "Excellent" at bounding box center [146, 113] width 6 height 10
radio input "true"
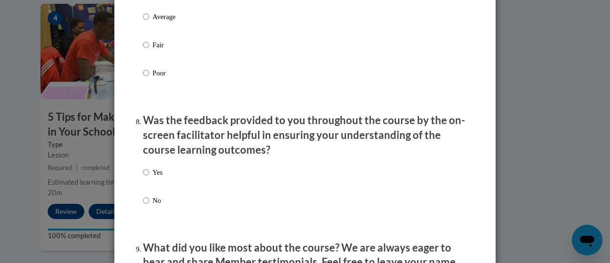
scroll to position [1385, 0]
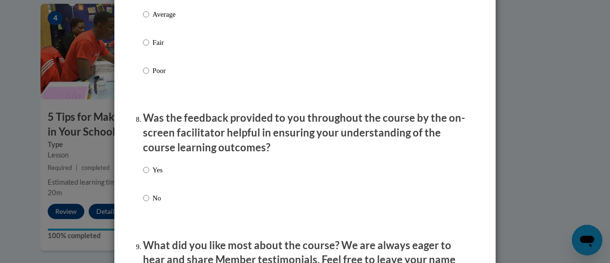
click at [153, 175] on p "Yes" at bounding box center [158, 170] width 10 height 10
click at [149, 175] on input "Yes" at bounding box center [146, 170] width 6 height 10
radio input "true"
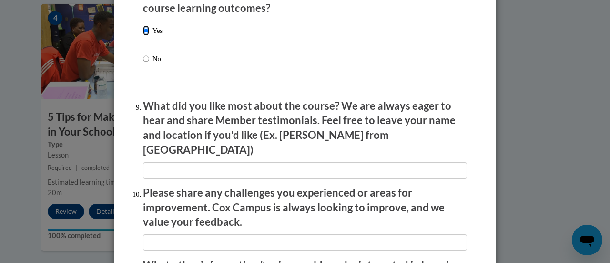
scroll to position [1527, 0]
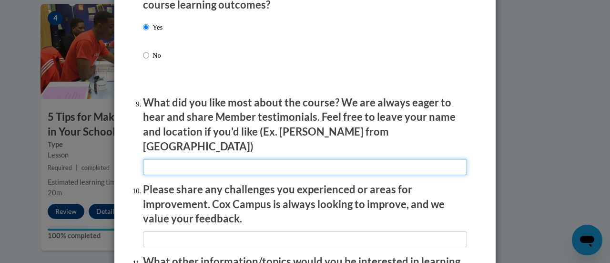
click at [175, 159] on input "textbox" at bounding box center [305, 167] width 324 height 16
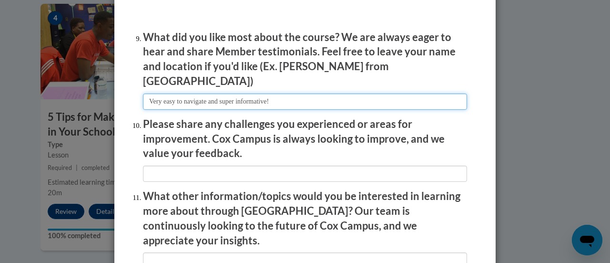
scroll to position [1595, 0]
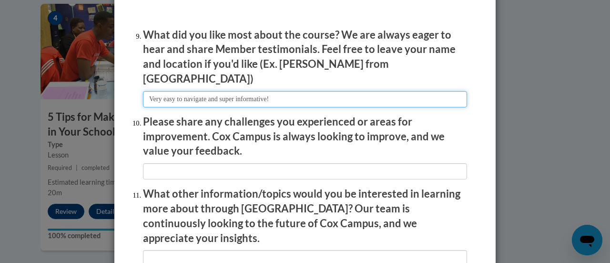
type input "Very easy to navigate and super informative!"
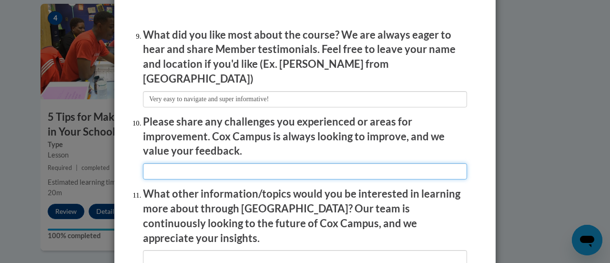
click at [184, 165] on input "textbox" at bounding box center [305, 171] width 324 height 16
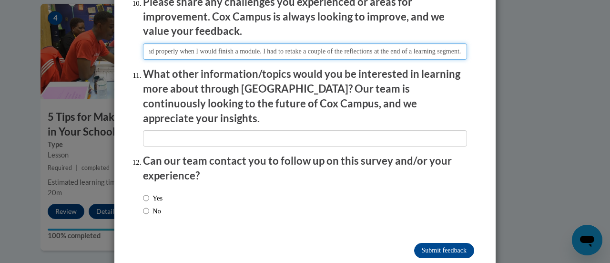
scroll to position [1716, 0]
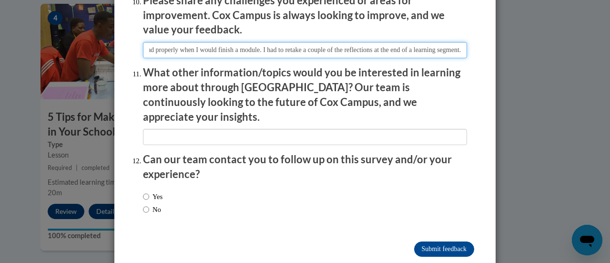
type input "The pages sometimes struggled to load properly when I would finish a module. I …"
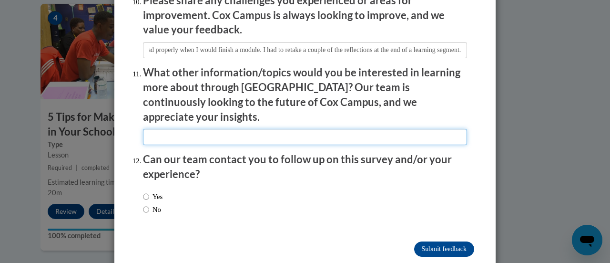
click at [211, 129] on input "textbox" at bounding box center [305, 137] width 324 height 16
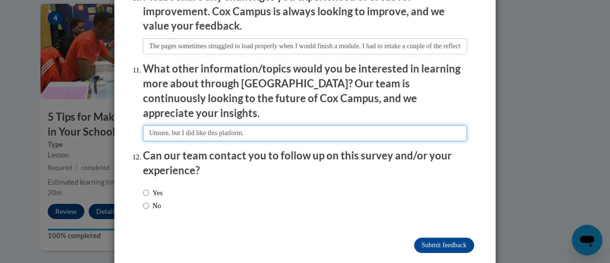
type input "Unsure, but I did like this platform."
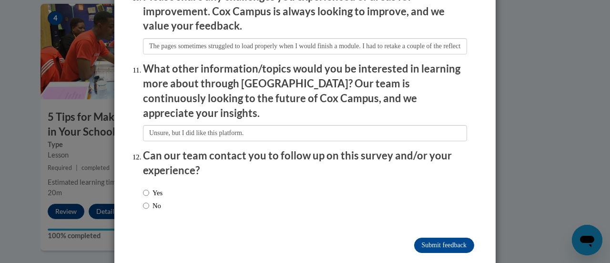
click at [156, 200] on label "No" at bounding box center [152, 205] width 18 height 10
click at [149, 200] on input "No" at bounding box center [146, 205] width 6 height 10
radio input "true"
click at [432, 237] on input "Submit feedback" at bounding box center [444, 244] width 60 height 15
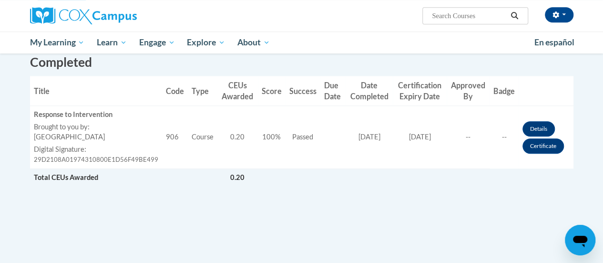
scroll to position [265, 0]
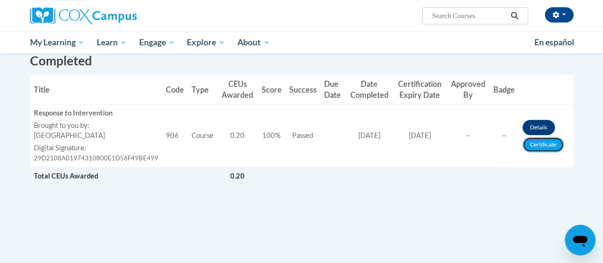
click at [533, 140] on link "Certificate" at bounding box center [543, 144] width 41 height 15
click at [537, 144] on link "Certificate" at bounding box center [543, 144] width 41 height 15
